Goal: Transaction & Acquisition: Download file/media

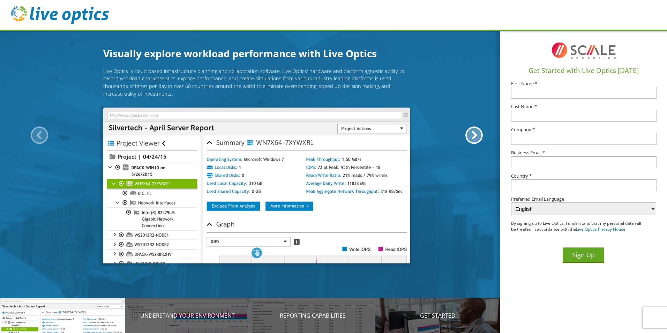
click at [530, 93] on input "text" at bounding box center [584, 93] width 146 height 12
type input "[PERSON_NAME]"
type input "Champion Homes"
type input "[EMAIL_ADDRESS][DOMAIN_NAME]"
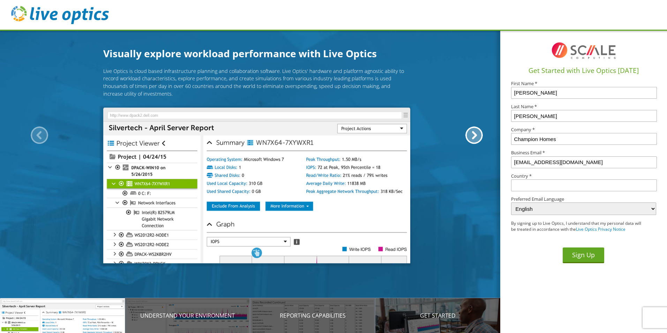
type input "[GEOGRAPHIC_DATA]"
click at [581, 256] on button "Sign Up" at bounding box center [582, 255] width 41 height 16
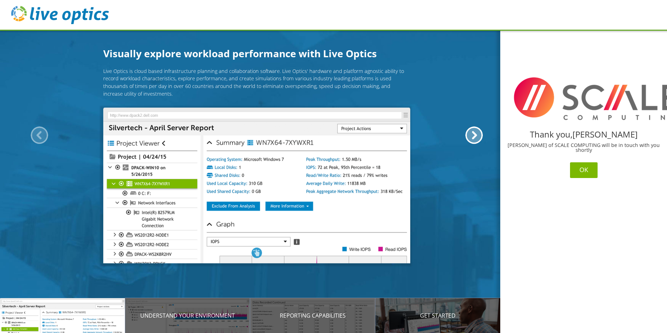
click at [584, 162] on button "OK" at bounding box center [584, 170] width 28 height 16
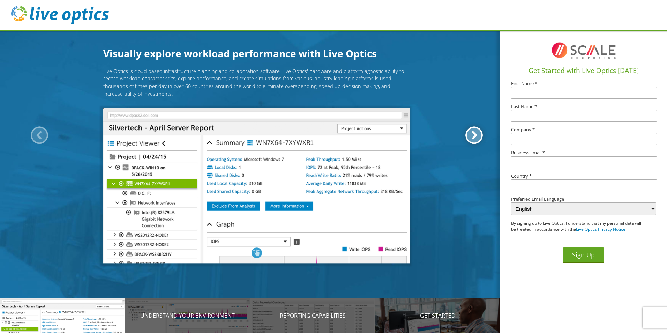
click at [473, 132] on div at bounding box center [473, 134] width 17 height 17
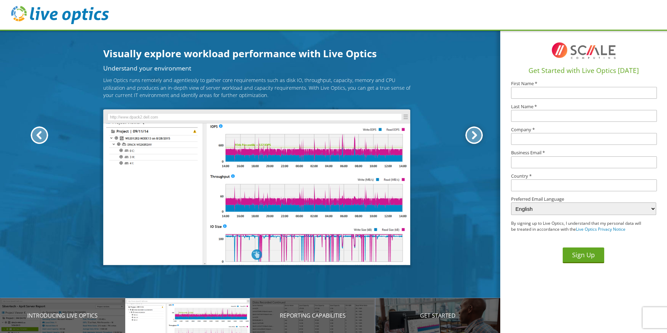
click at [473, 132] on div at bounding box center [473, 134] width 17 height 17
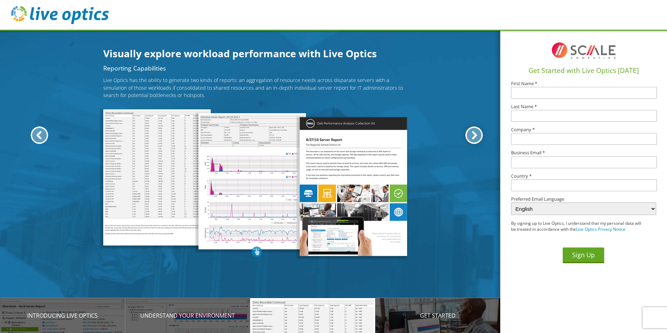
click at [473, 132] on div at bounding box center [473, 134] width 17 height 17
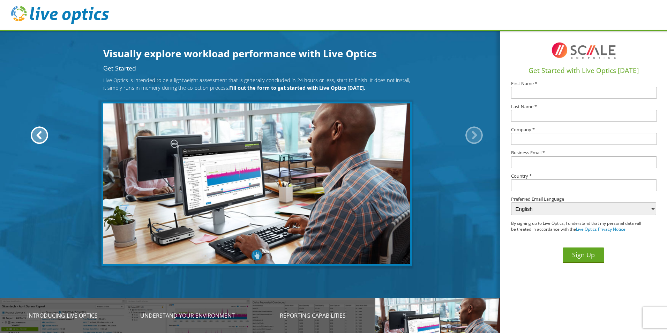
click at [473, 132] on div at bounding box center [473, 134] width 17 height 17
click at [472, 135] on div at bounding box center [473, 134] width 17 height 17
click at [38, 135] on div at bounding box center [39, 134] width 17 height 17
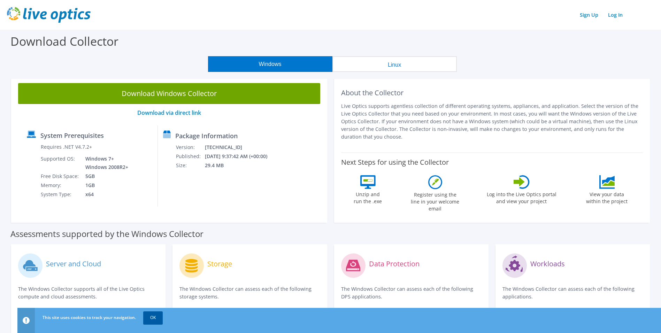
click at [153, 318] on link "OK" at bounding box center [153, 317] width 20 height 13
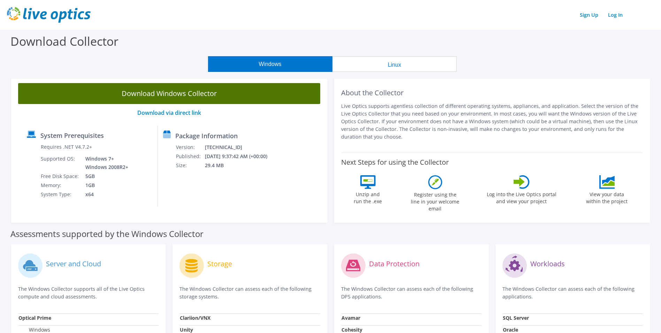
click at [175, 94] on link "Download Windows Collector" at bounding box center [169, 93] width 302 height 21
